Goal: Task Accomplishment & Management: Use online tool/utility

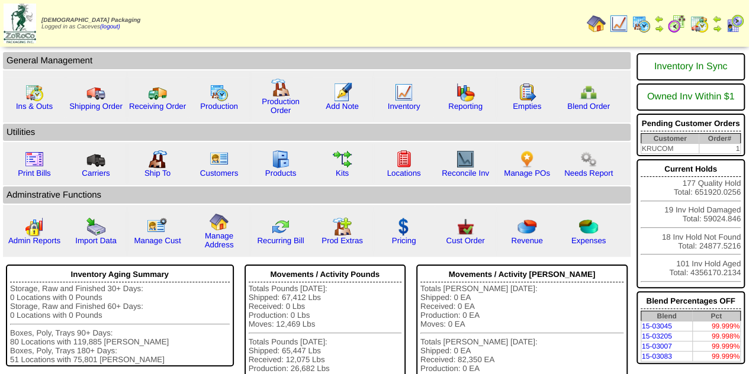
click at [638, 28] on img at bounding box center [641, 23] width 19 height 19
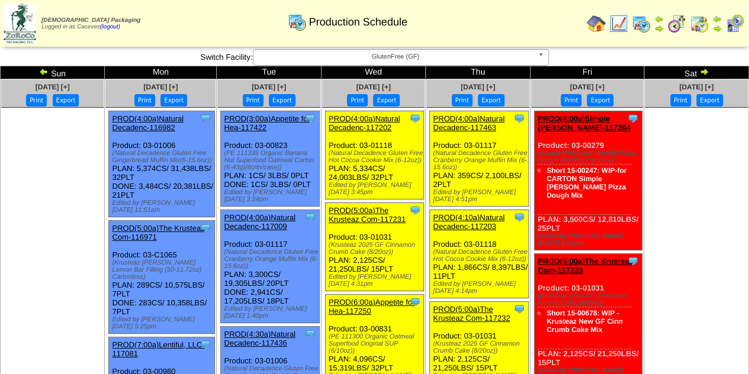
drag, startPoint x: 416, startPoint y: 162, endPoint x: 323, endPoint y: 155, distance: 92.6
click at [325, 155] on div "Clone Item PROD(4:00a)Natural Decadenc-117202 Natural Decadence, LLC ScheduleID…" at bounding box center [374, 155] width 99 height 88
copy div "(Natural Decadence Gluten Free Hot Cocoa Cookie Mix (6-12oz)"
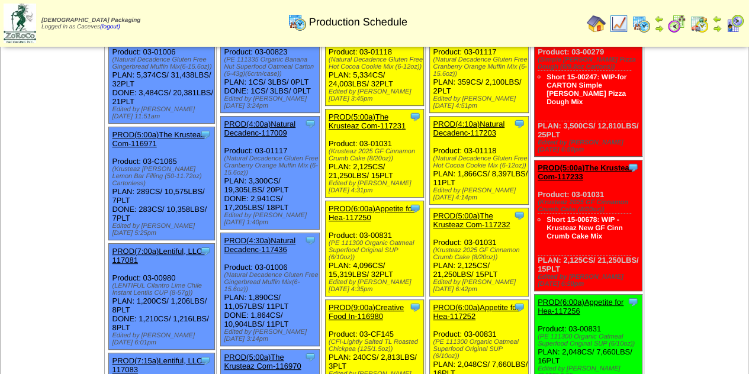
scroll to position [147, 0]
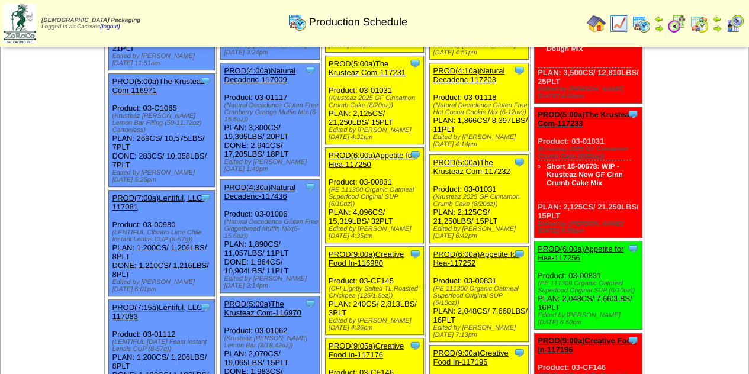
click at [349, 197] on div "(PE 111300 Organic Oatmeal Superfood Original SUP (6/10oz))" at bounding box center [376, 196] width 95 height 21
drag, startPoint x: 347, startPoint y: 195, endPoint x: 324, endPoint y: 179, distance: 27.3
click at [329, 186] on div "(PE 111300 Organic Oatmeal Superfood Original SUP (6/10oz))" at bounding box center [376, 196] width 95 height 21
copy div "(PE 111300 Organic Oatmeal Superfood Original SUP (6/10oz)"
